Goal: Information Seeking & Learning: Learn about a topic

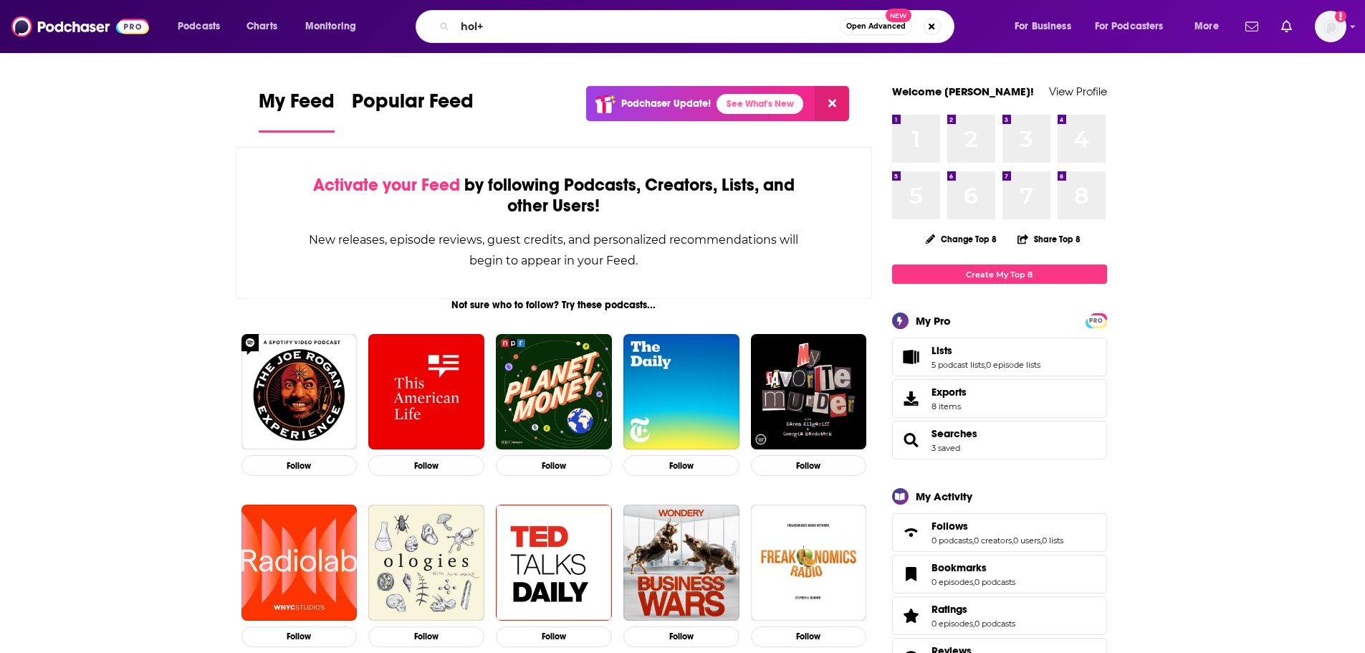
type input "hol+"
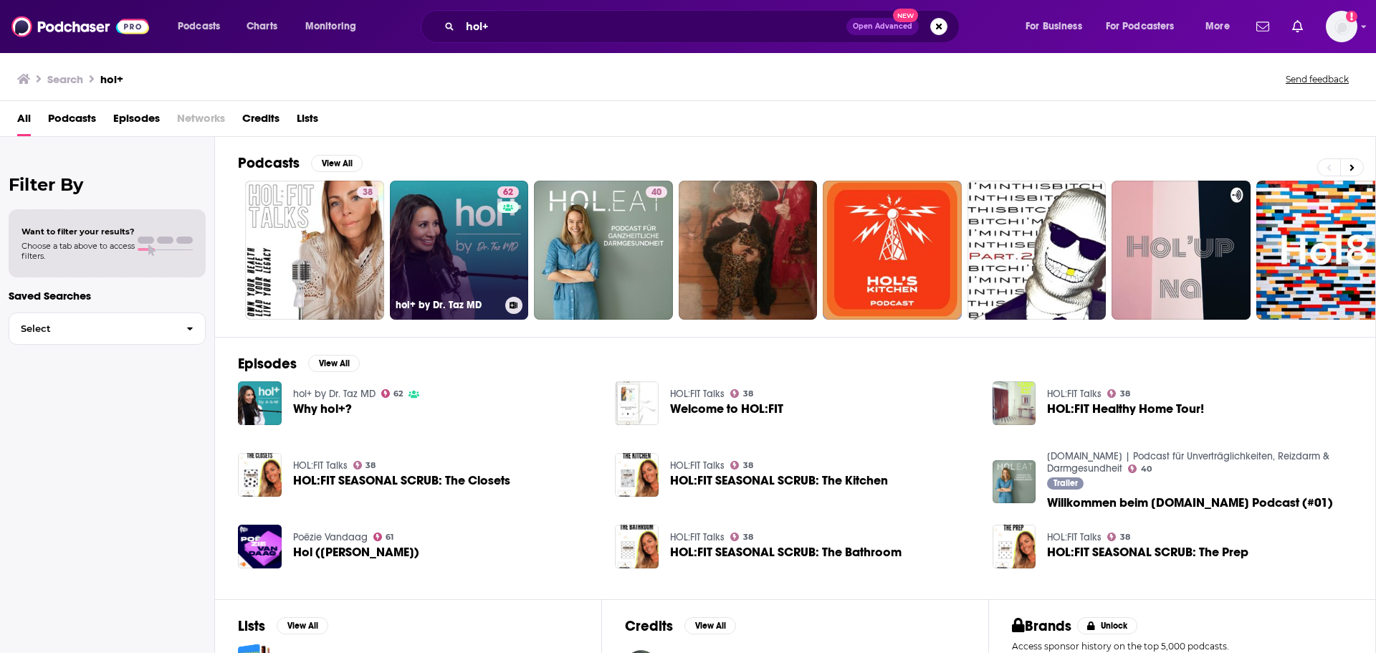
click at [466, 209] on link "62 hol+ by Dr. Taz MD" at bounding box center [459, 250] width 139 height 139
